Goal: Task Accomplishment & Management: Complete application form

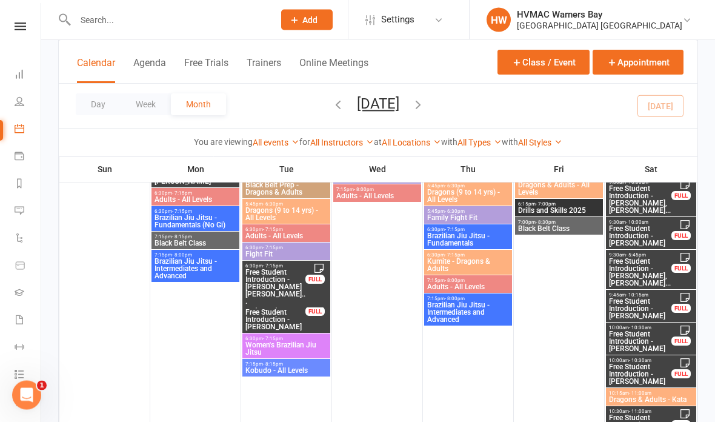
scroll to position [742, 0]
click at [21, 365] on link "Tasks 93" at bounding box center [28, 375] width 27 height 27
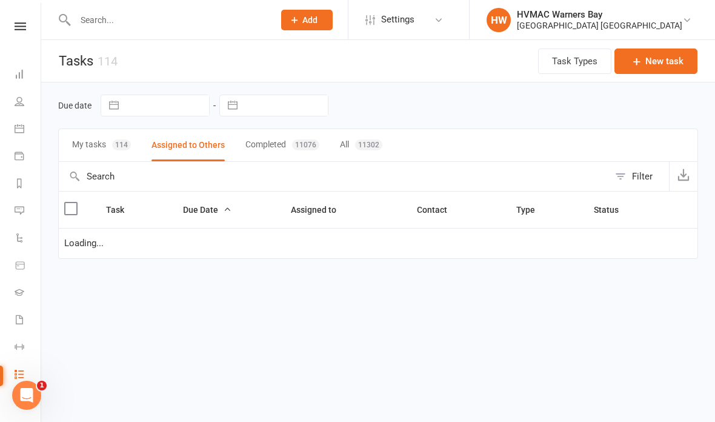
select select "started"
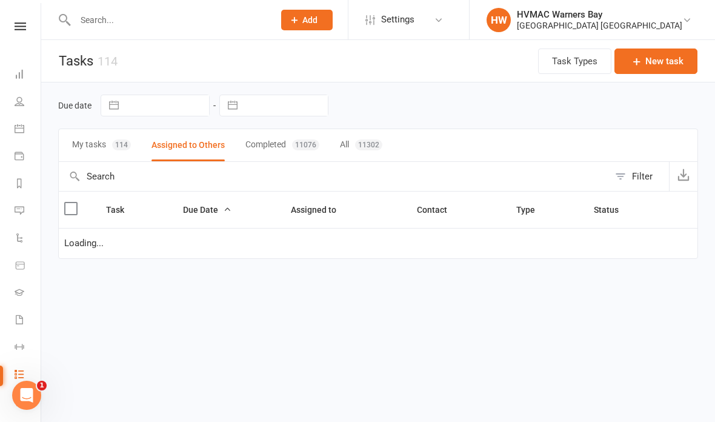
select select "started"
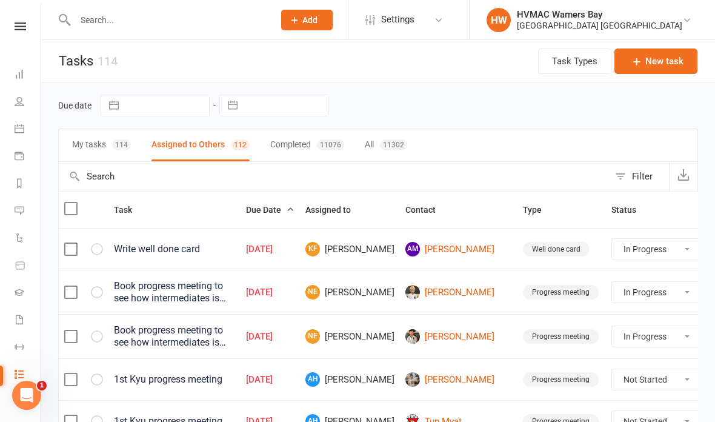
click at [27, 124] on link "Calendar" at bounding box center [28, 129] width 27 height 27
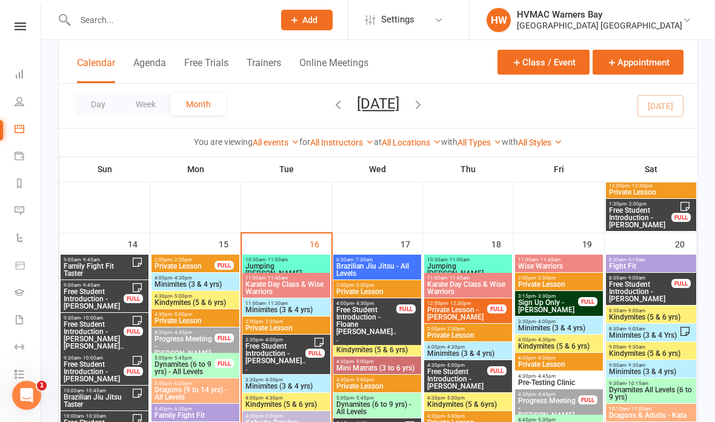
scroll to position [1347, 0]
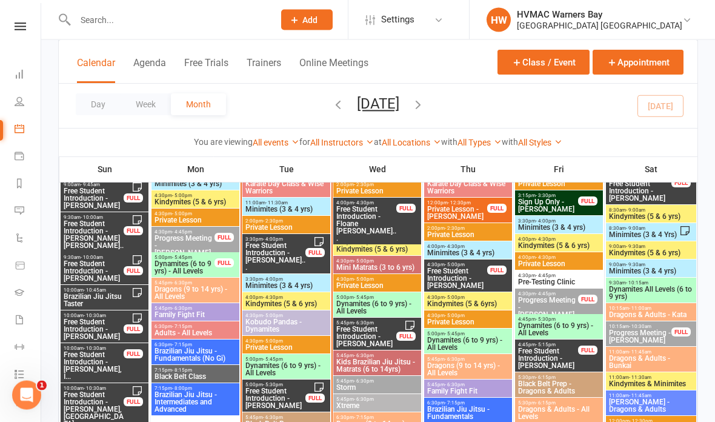
click at [275, 392] on span "Free Student Introduction - [PERSON_NAME]" at bounding box center [275, 399] width 61 height 22
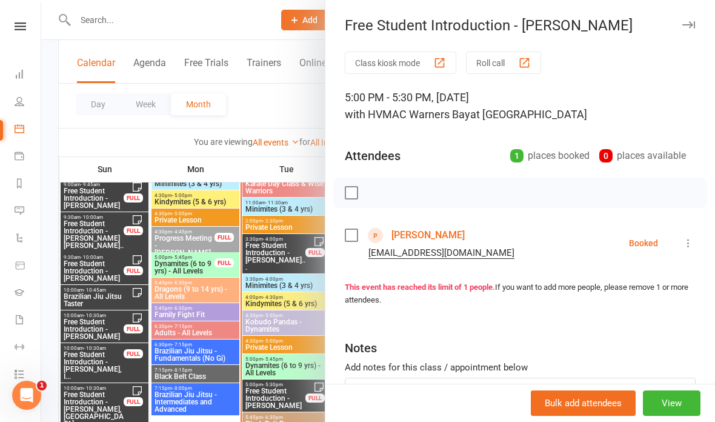
click at [437, 233] on link "[PERSON_NAME]" at bounding box center [427, 234] width 73 height 19
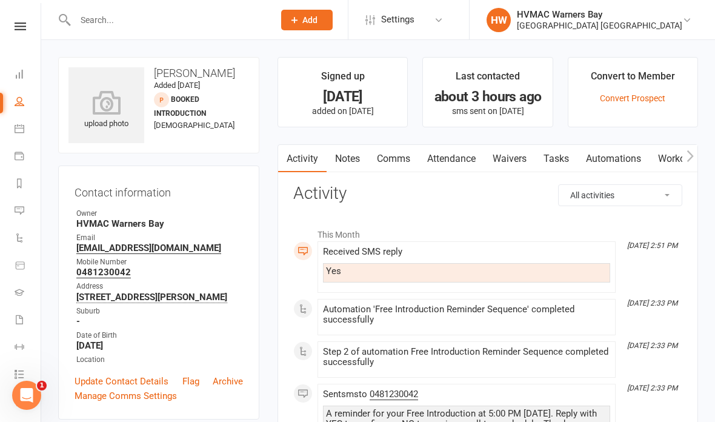
click at [500, 151] on link "Waivers" at bounding box center [509, 159] width 51 height 28
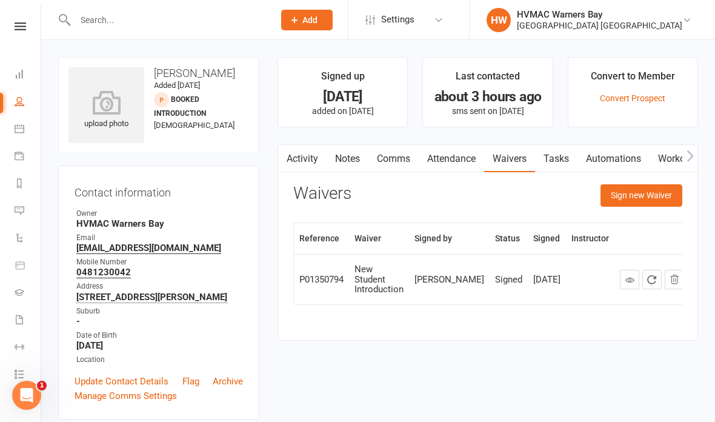
click at [620, 271] on link at bounding box center [629, 278] width 19 height 19
click at [650, 190] on button "Sign new Waiver" at bounding box center [641, 195] width 82 height 22
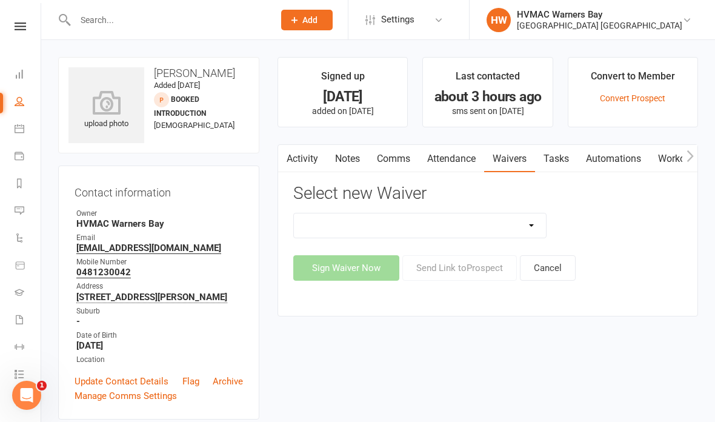
click at [512, 223] on select "Cancellation Form Cancellation Form - Kinder Kicks Fitness Challenge Goals Asse…" at bounding box center [420, 225] width 252 height 24
select select "5387"
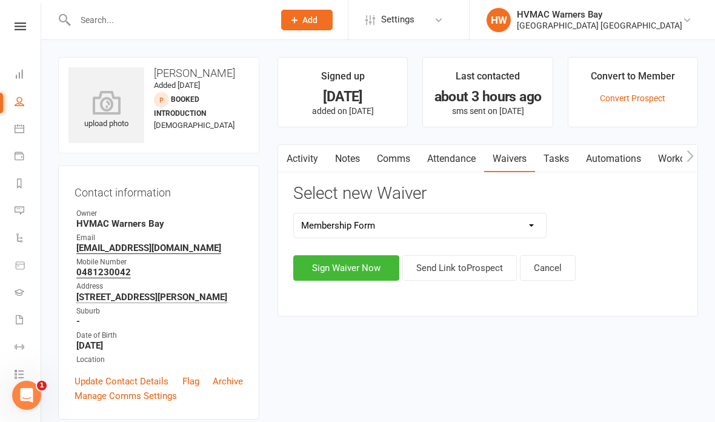
click at [351, 268] on button "Sign Waiver Now" at bounding box center [346, 267] width 106 height 25
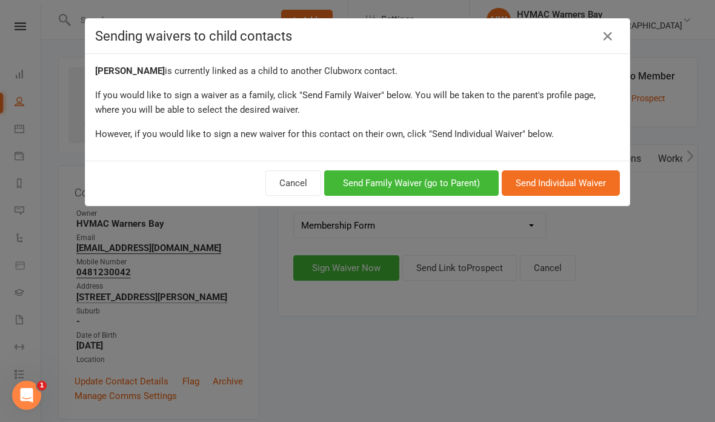
click at [428, 176] on button "Send Family Waiver (go to Parent)" at bounding box center [411, 182] width 174 height 25
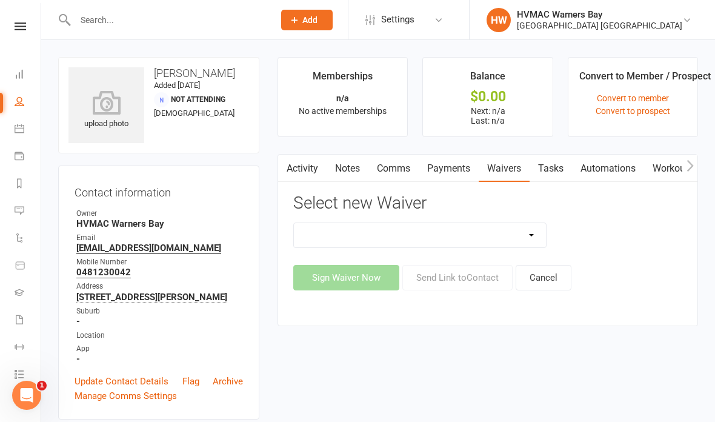
click at [425, 230] on select "Cancellation Form Cancellation Form - Kinder Kicks Fitness Challenge Goals Asse…" at bounding box center [420, 235] width 252 height 24
select select "5387"
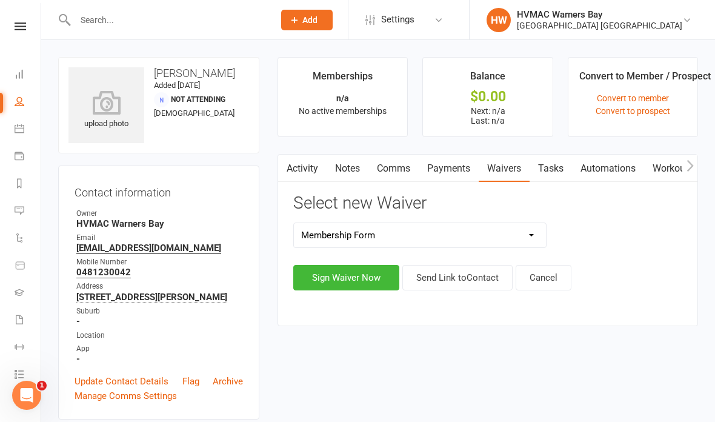
click at [359, 279] on button "Sign Waiver Now" at bounding box center [346, 277] width 106 height 25
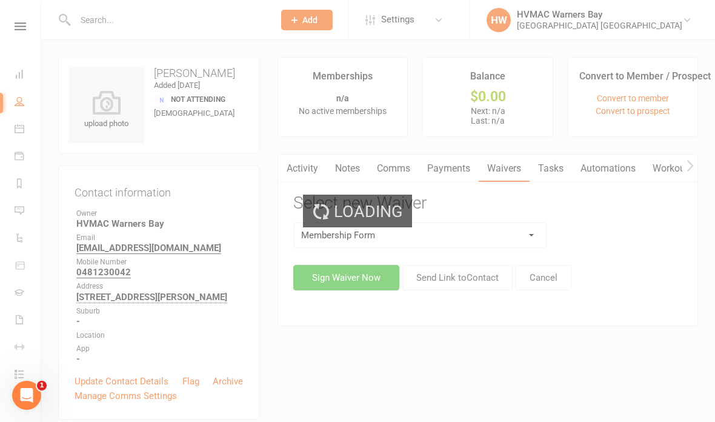
select select "bank_account"
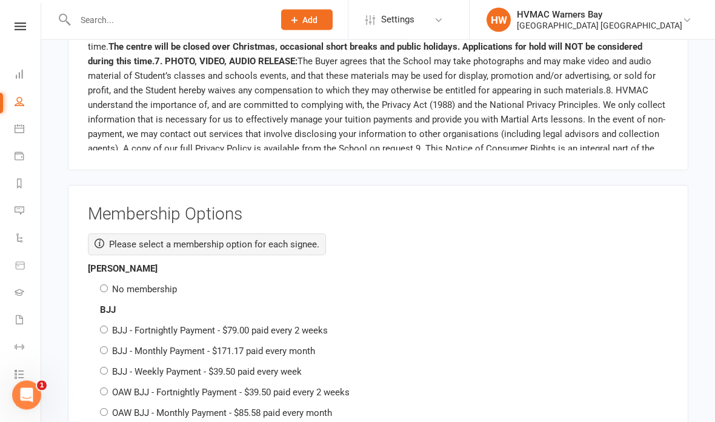
scroll to position [1798, 0]
click at [104, 284] on input "No membership" at bounding box center [104, 288] width 8 height 8
radio input "true"
radio input "false"
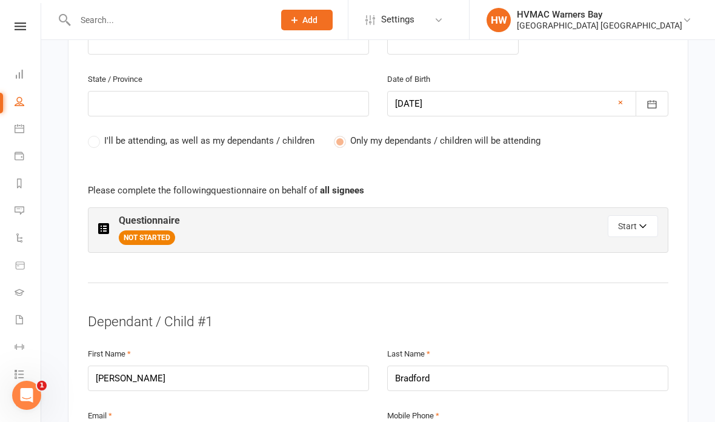
click at [638, 220] on button "Start" at bounding box center [632, 226] width 50 height 22
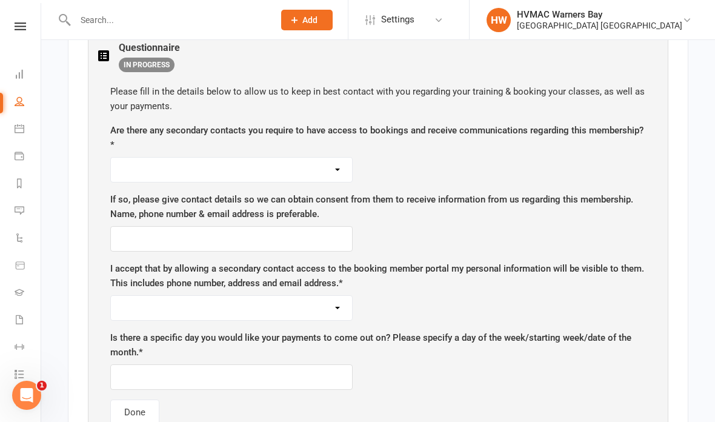
scroll to position [750, 0]
click at [279, 160] on select "Yes No" at bounding box center [231, 170] width 241 height 24
select select "Yes"
click at [131, 232] on input "text" at bounding box center [231, 238] width 242 height 25
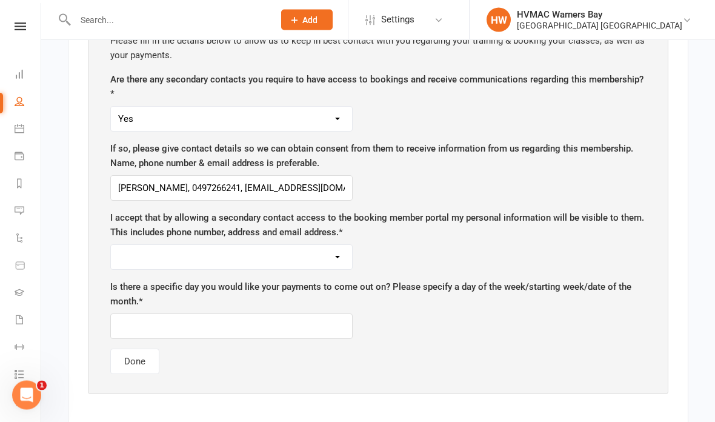
scroll to position [802, 0]
type input "[PERSON_NAME], 0497266241, [EMAIL_ADDRESS][DOMAIN_NAME]"
click at [280, 250] on select "Yes No" at bounding box center [231, 256] width 241 height 24
select select "Yes"
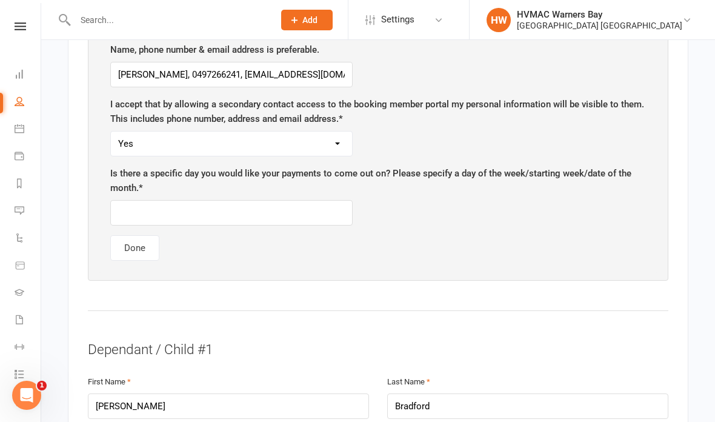
scroll to position [914, 0]
click at [148, 208] on input "text" at bounding box center [231, 212] width 242 height 25
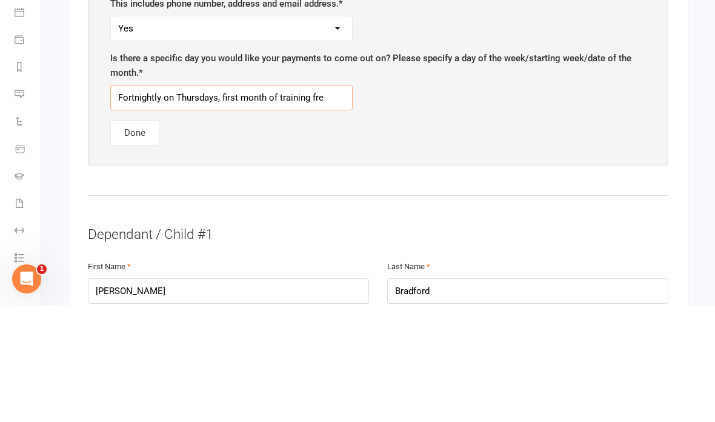
type input "Fortnightly on Thursdays, first month of training free"
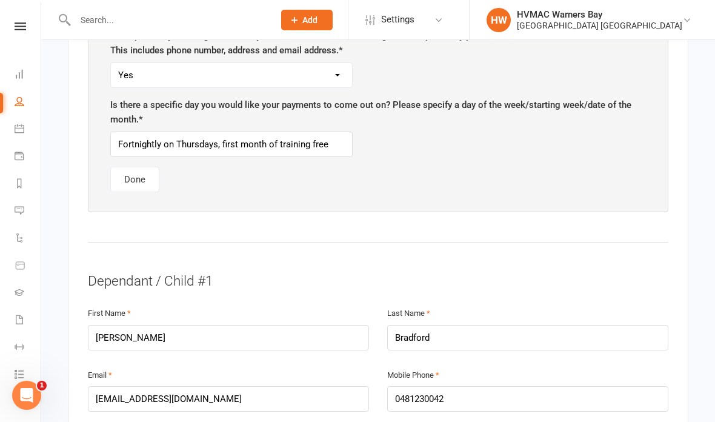
scroll to position [982, 0]
click at [133, 170] on button "Done" at bounding box center [134, 180] width 49 height 25
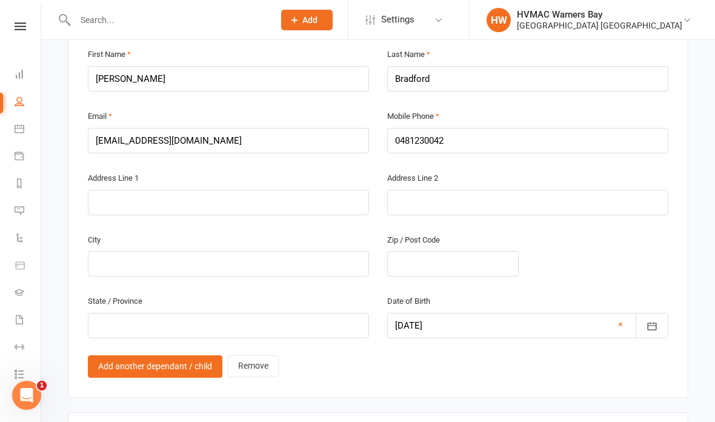
scroll to position [967, 0]
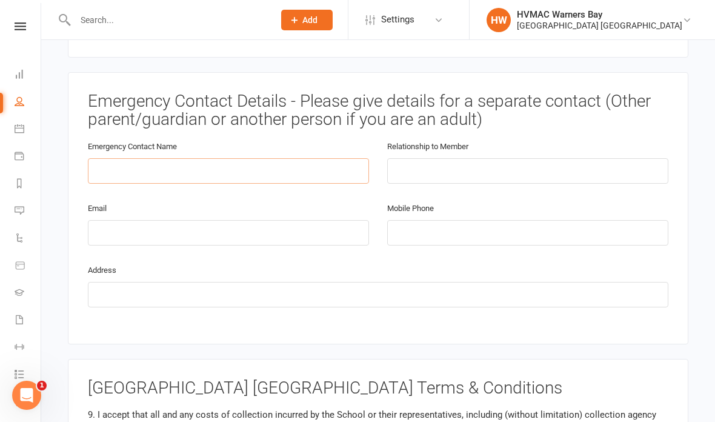
click at [122, 162] on input "text" at bounding box center [228, 170] width 281 height 25
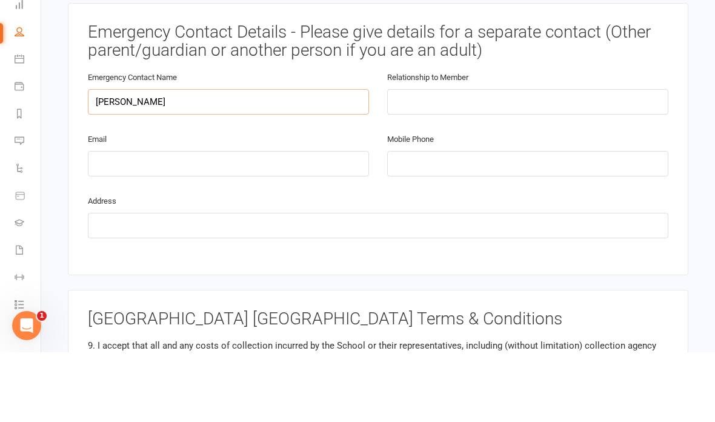
type input "[PERSON_NAME]"
click at [482, 159] on input "text" at bounding box center [527, 171] width 281 height 25
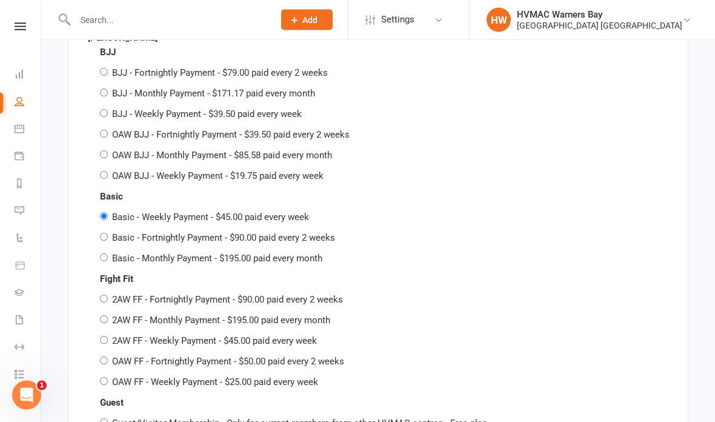
type input "Father"
click at [106, 233] on input "Basic - Fortnightly Payment - $90.00 paid every 2 weeks" at bounding box center [104, 237] width 8 height 8
radio input "true"
radio input "false"
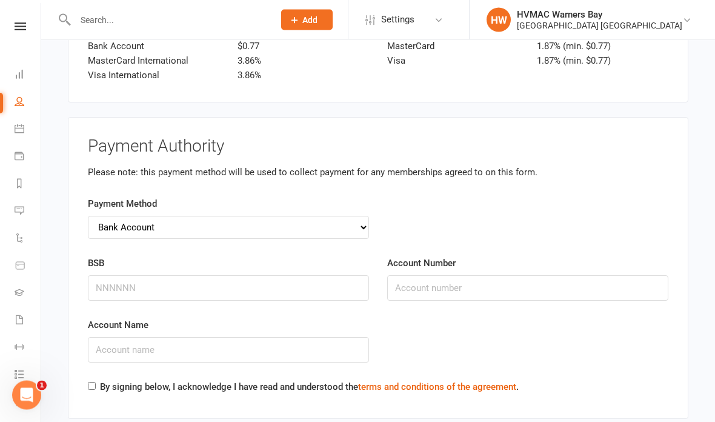
scroll to position [3689, 0]
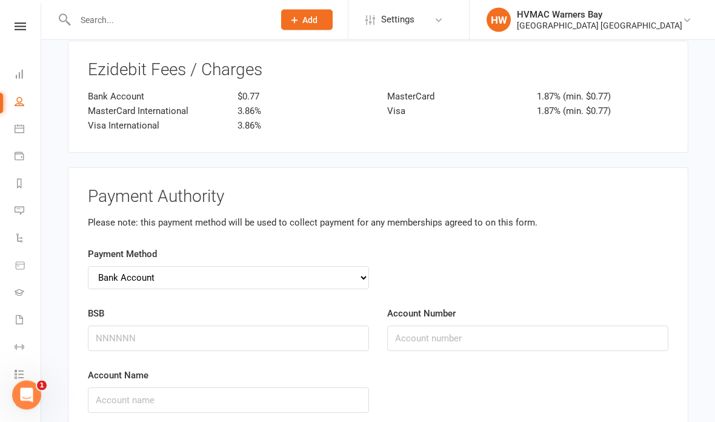
click at [656, 274] on div "Payment Method Credit Card Bank Account" at bounding box center [378, 276] width 598 height 59
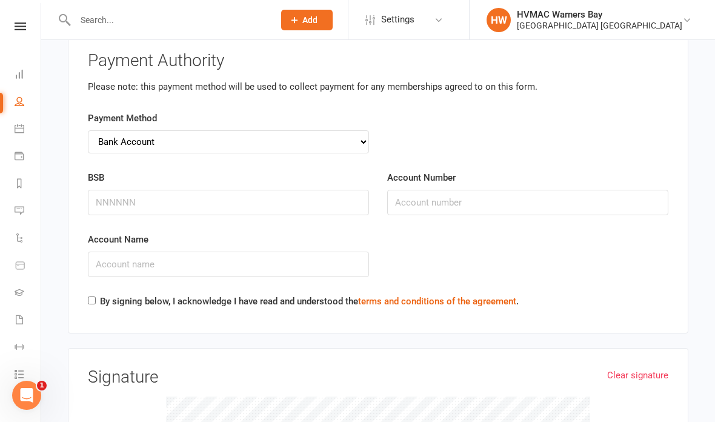
scroll to position [3775, 0]
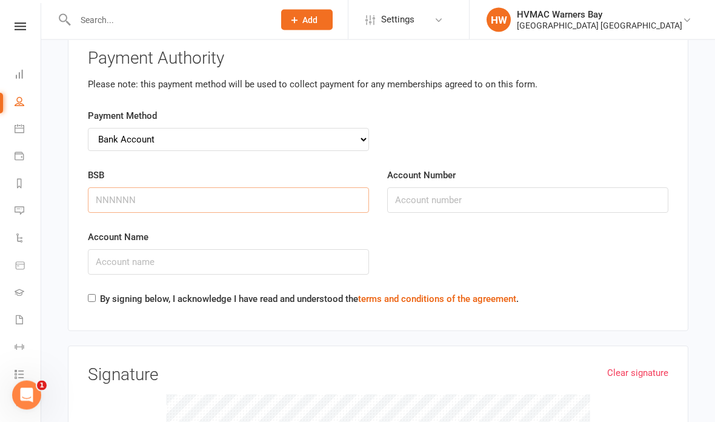
click at [237, 188] on input "BSB" at bounding box center [228, 200] width 281 height 25
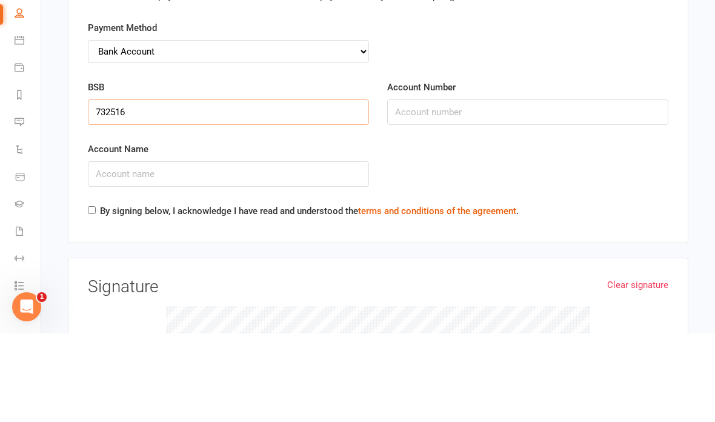
type input "732516"
click at [475, 188] on input "Account Number" at bounding box center [527, 200] width 281 height 25
type input "629911"
click at [251, 250] on input "Account Name" at bounding box center [228, 262] width 281 height 25
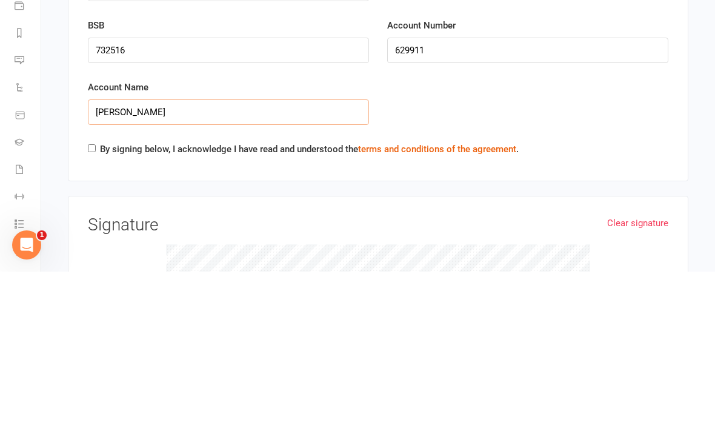
type input "[PERSON_NAME]"
click at [91, 294] on input "By signing below, I acknowledge I have read and understood the terms and condit…" at bounding box center [92, 298] width 8 height 8
checkbox input "true"
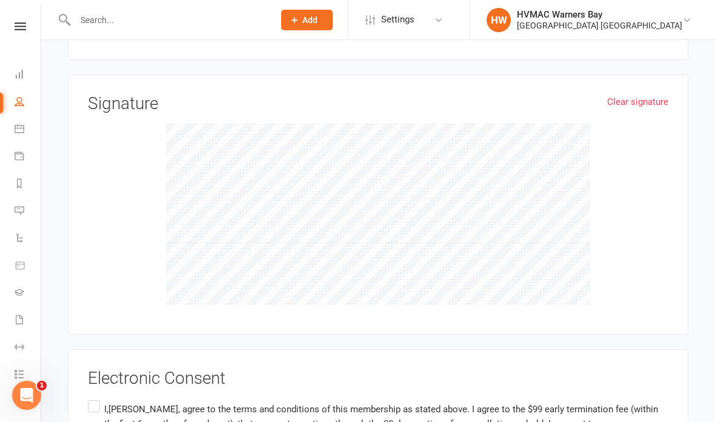
scroll to position [4049, 0]
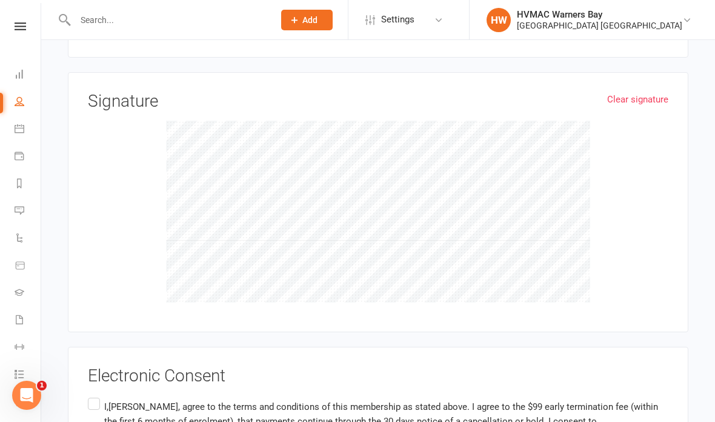
click at [650, 121] on div at bounding box center [378, 212] width 580 height 182
click at [636, 92] on link "Clear signature" at bounding box center [637, 99] width 61 height 15
click at [98, 395] on label "I,[PERSON_NAME], agree to the terms and conditions of this membership as stated…" at bounding box center [378, 421] width 580 height 53
click at [96, 395] on input "I,[PERSON_NAME], agree to the terms and conditions of this membership as stated…" at bounding box center [92, 395] width 8 height 0
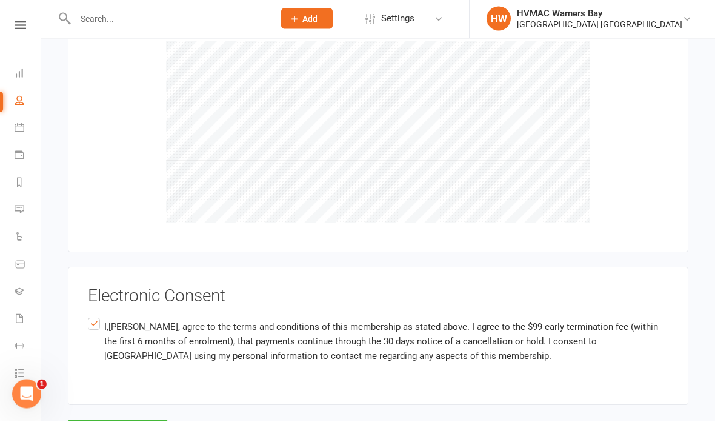
scroll to position [4127, 0]
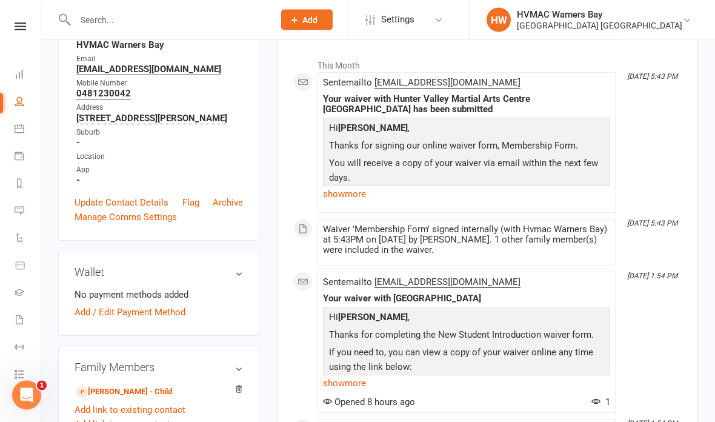
scroll to position [179, 0]
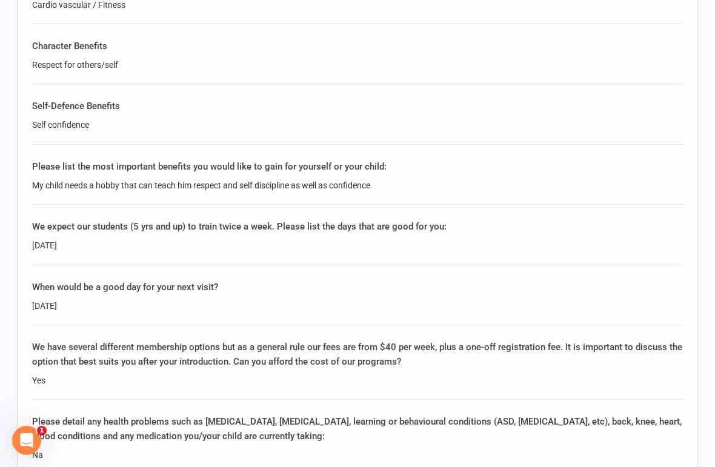
scroll to position [1438, 0]
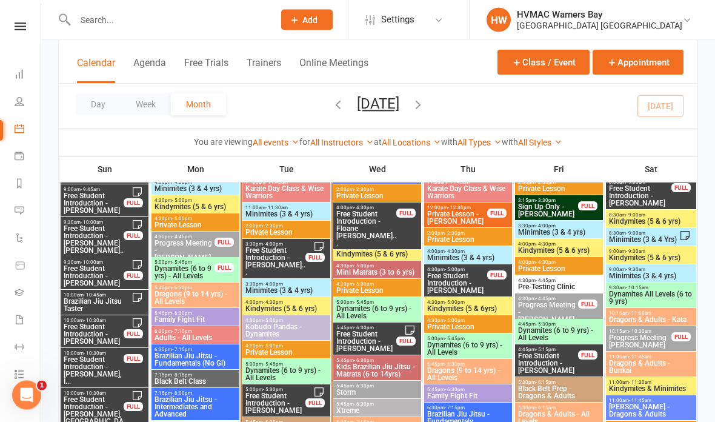
scroll to position [1341, 0]
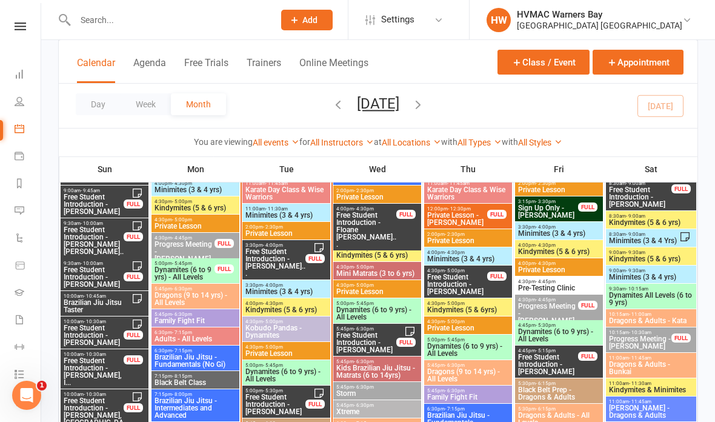
click at [289, 404] on span "Free Student Introduction - [PERSON_NAME]" at bounding box center [275, 404] width 61 height 22
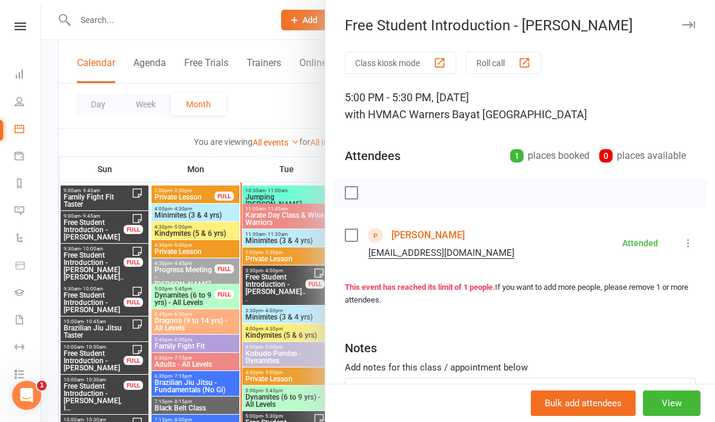
scroll to position [1275, 0]
